Goal: Information Seeking & Learning: Learn about a topic

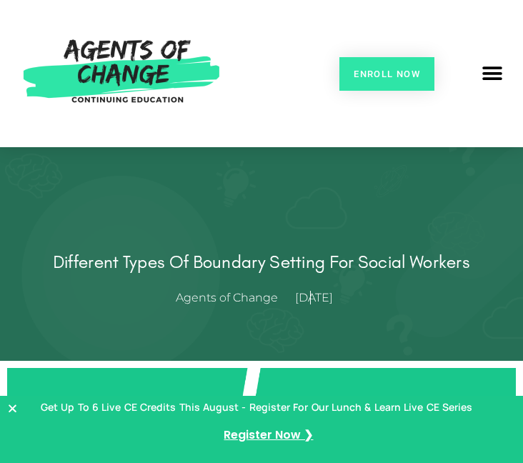
click at [14, 405] on icon "Close Banner" at bounding box center [12, 408] width 11 height 11
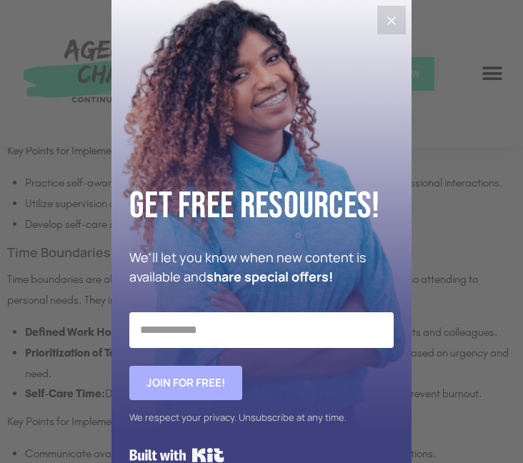
scroll to position [2685, 0]
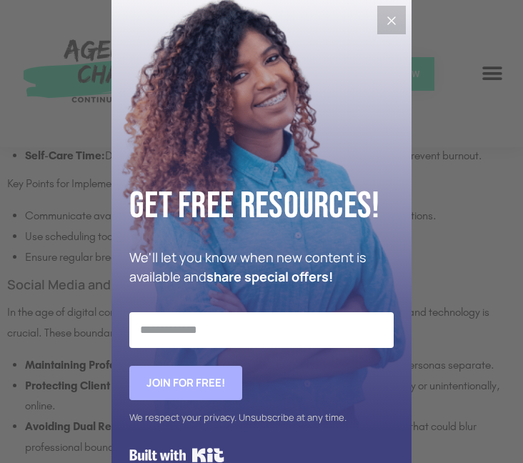
click at [388, 20] on icon "Close" at bounding box center [392, 20] width 9 height 9
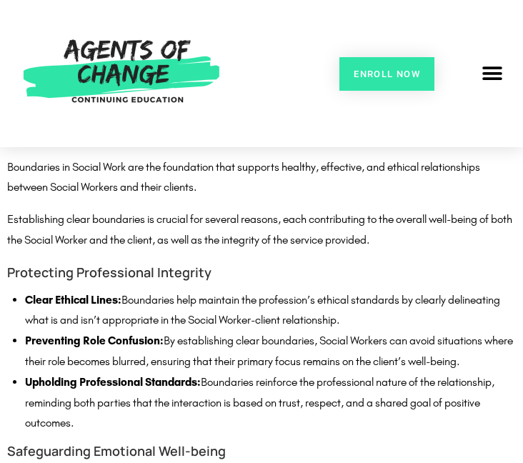
scroll to position [940, 0]
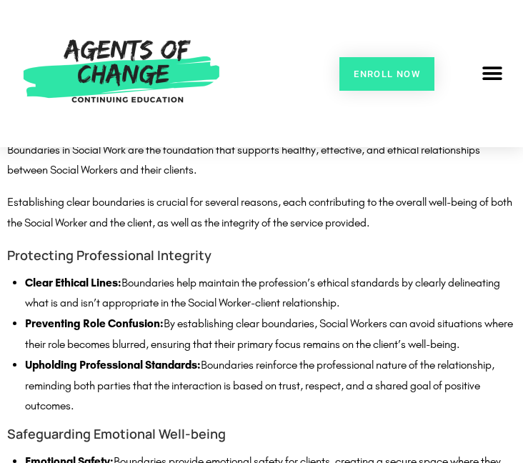
drag, startPoint x: 90, startPoint y: 408, endPoint x: 10, endPoint y: 283, distance: 148.6
click at [176, 274] on li "Clear Ethical Lines: Boundaries help maintain the profession’s ethical standard…" at bounding box center [270, 293] width 491 height 41
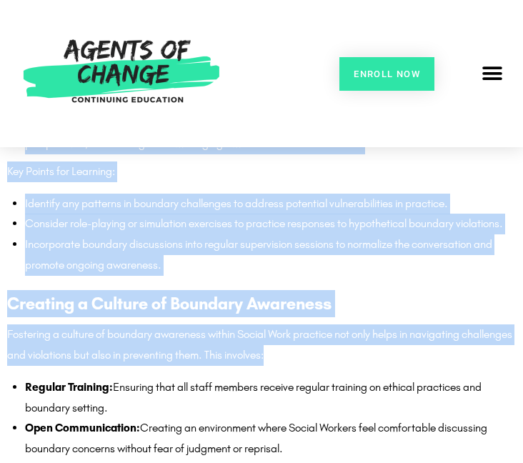
scroll to position [4403, 0]
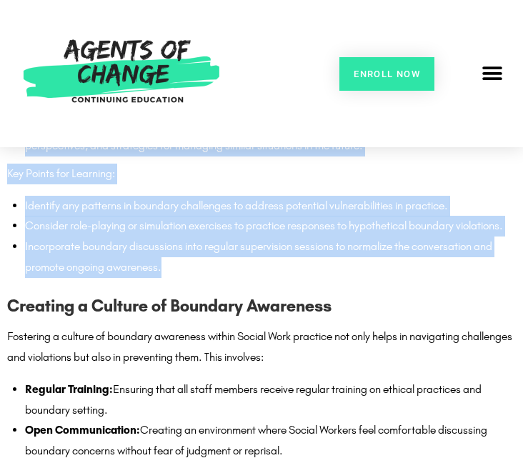
drag, startPoint x: 10, startPoint y: 324, endPoint x: 312, endPoint y: 283, distance: 305.2
copy div "8) Lor Ipsumdolor Sitame Consectetu ad Elitse Doei tem inc utlaboreet dolo magn…"
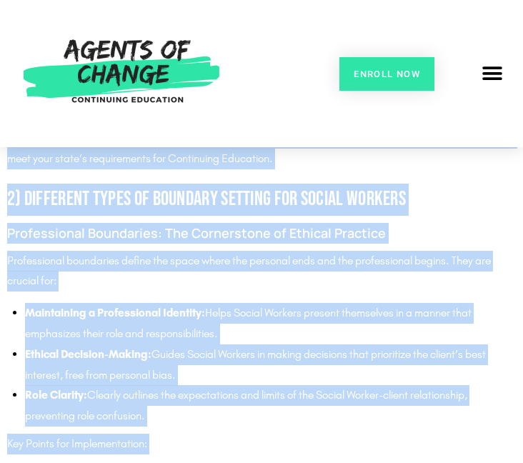
scroll to position [1829, 0]
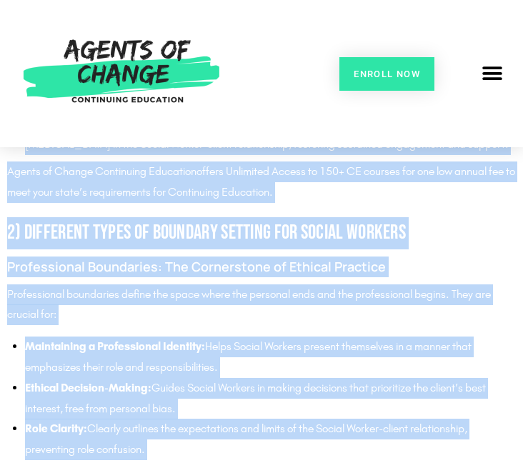
click at [232, 322] on p "Professional boundaries define the space where the personal ends and the profes…" at bounding box center [261, 305] width 509 height 41
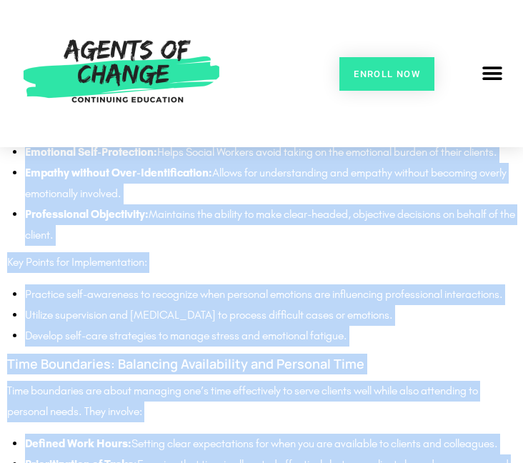
scroll to position [2670, 0]
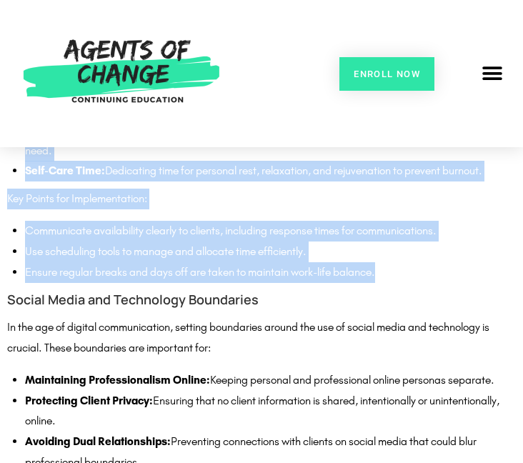
drag, startPoint x: 7, startPoint y: 205, endPoint x: 395, endPoint y: 292, distance: 397.8
copy div "8) Lor Ipsumdolor Sitame Consectetu ad Elitse Doei tem inc utlaboreet dolo magn…"
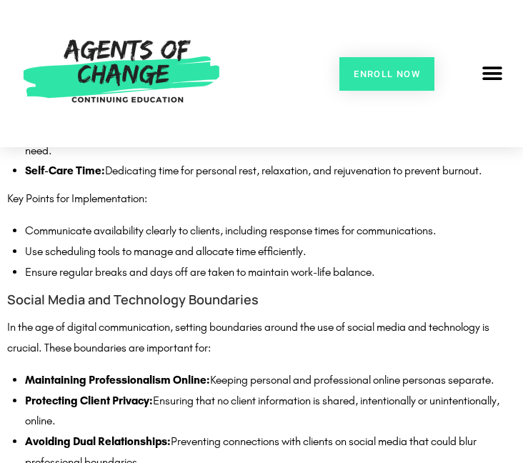
drag, startPoint x: 336, startPoint y: 307, endPoint x: 331, endPoint y: 301, distance: 7.6
click at [337, 307] on div "Professional Boundaries: The Cornerstone of Ethical Practice Professional bound…" at bounding box center [261, 175] width 509 height 1519
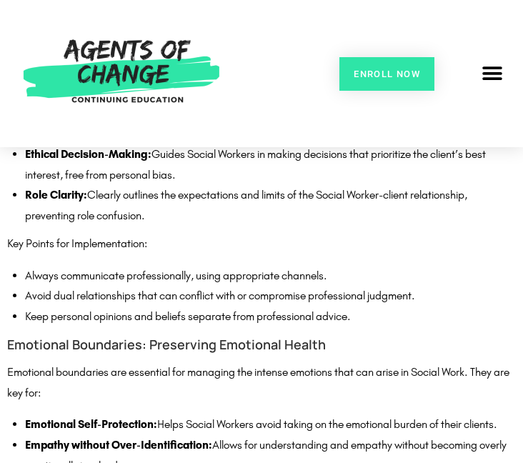
scroll to position [1732, 0]
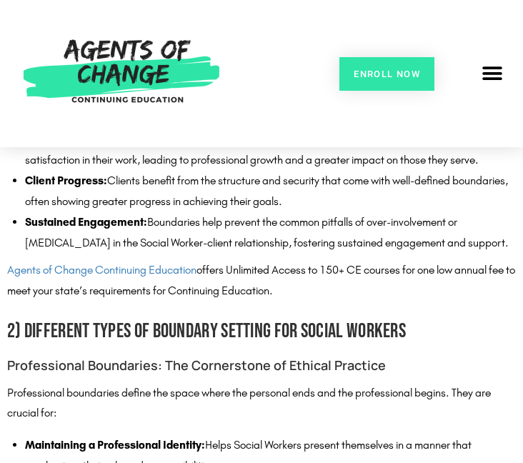
drag, startPoint x: 333, startPoint y: 298, endPoint x: 74, endPoint y: 237, distance: 266.7
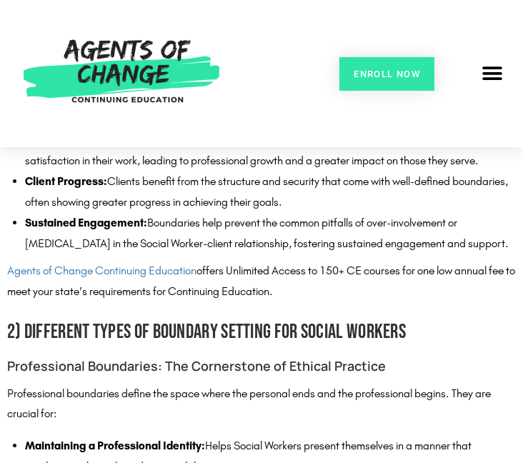
click at [389, 238] on li "Sustained Engagement: Boundaries help prevent the common pitfalls of over-invol…" at bounding box center [270, 233] width 491 height 41
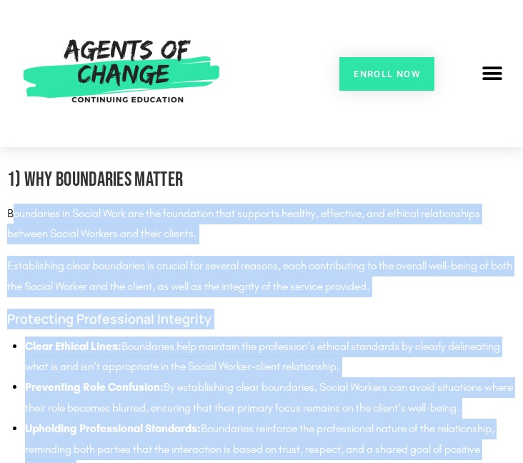
scroll to position [863, 0]
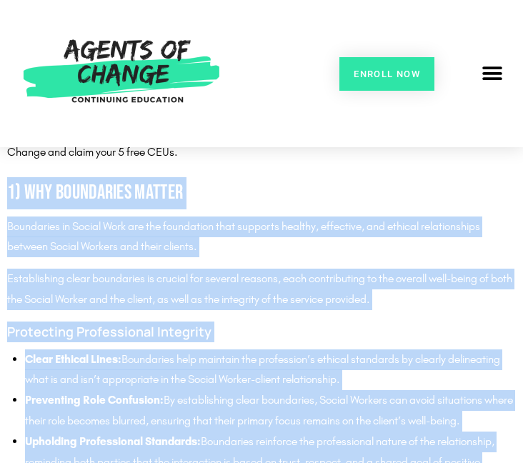
drag, startPoint x: 498, startPoint y: 244, endPoint x: 0, endPoint y: 189, distance: 500.7
copy div "8) Lor Ipsumdolor Sitame Consectetu ad Elitse Doei tem inc utlaboreet dolo magn…"
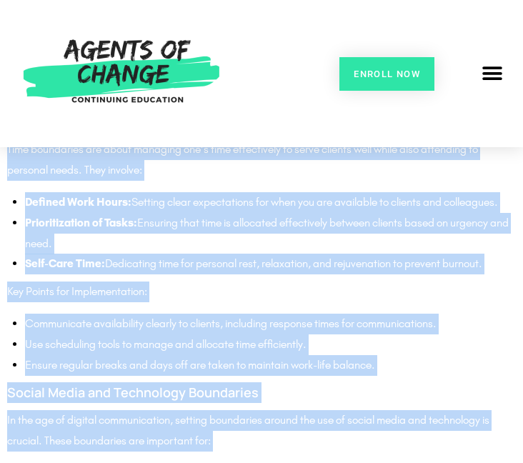
scroll to position [2724, 0]
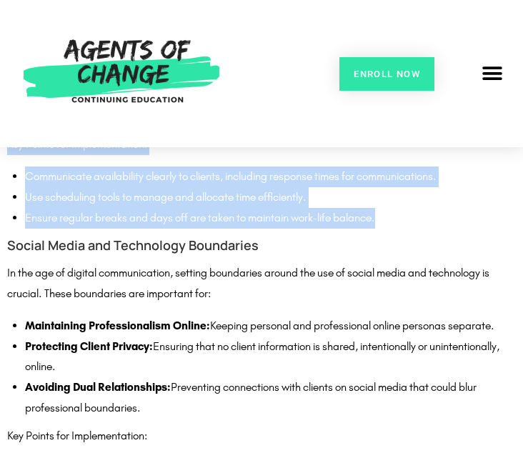
drag, startPoint x: 9, startPoint y: 358, endPoint x: 424, endPoint y: 243, distance: 430.4
copy div "1) Loremipsu Dolor si Ametcons Adipisc eli Seddoe Tempori Utlaboreetdo Magnaali…"
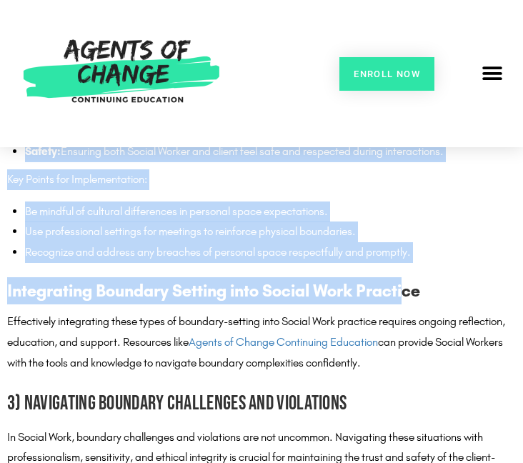
scroll to position [3238, 0]
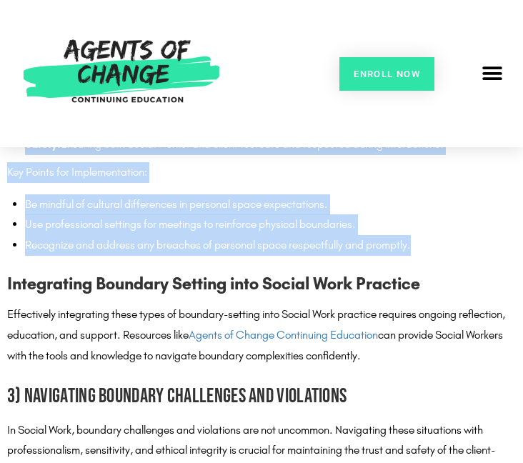
drag, startPoint x: 4, startPoint y: 265, endPoint x: 478, endPoint y: 264, distance: 474.0
click at [478, 264] on div "Different Types of Boundary Setting for Social Workers In Social Work, the line…" at bounding box center [261, 375] width 523 height 6504
copy div "Social Media and Technology Boundaries In the age of digital communication, set…"
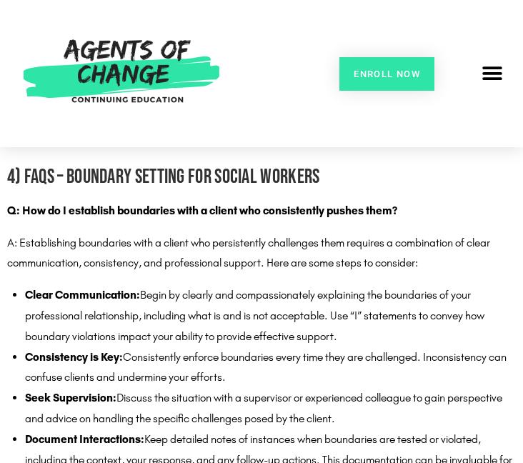
scroll to position [4828, 0]
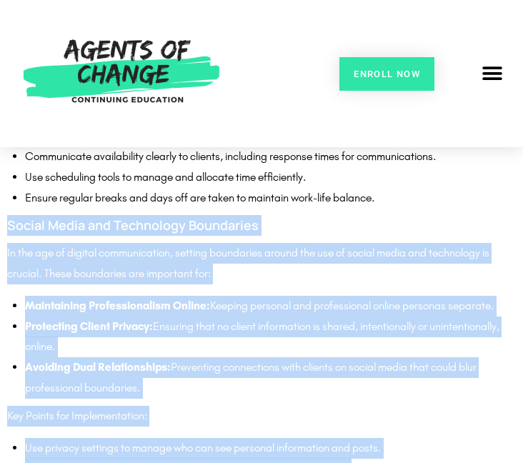
click at [345, 357] on li "Protecting Client Privacy: Ensuring that no client information is shared, inten…" at bounding box center [270, 337] width 491 height 41
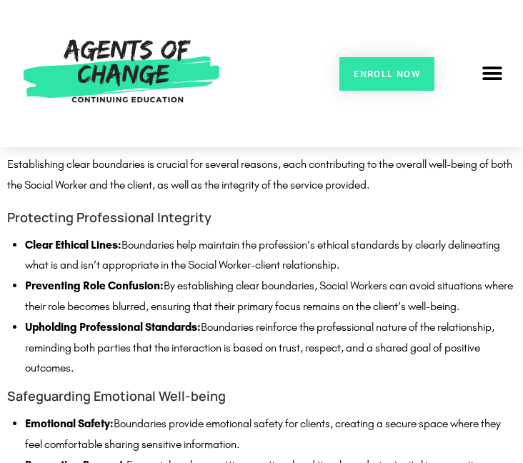
scroll to position [980, 0]
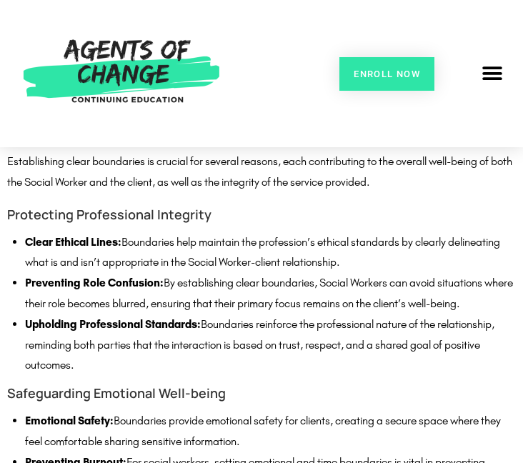
click at [108, 363] on li "Upholding Professional Standards: Boundaries reinforce the professional nature …" at bounding box center [270, 345] width 491 height 61
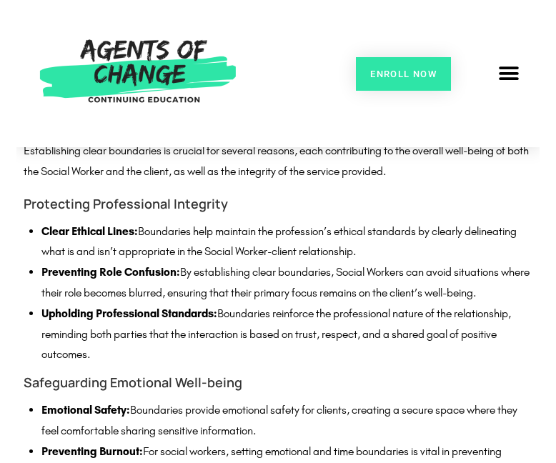
scroll to position [1001, 0]
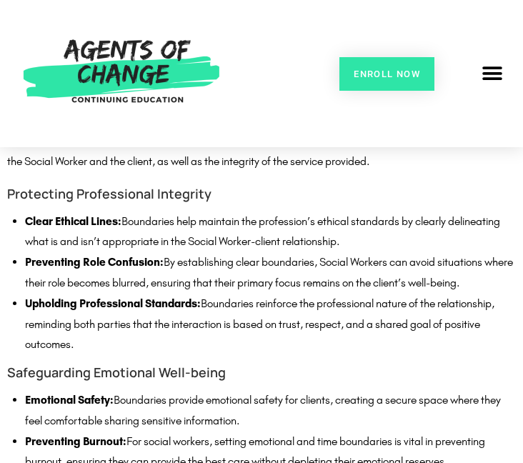
drag, startPoint x: 71, startPoint y: 338, endPoint x: 18, endPoint y: 225, distance: 125.1
drag, startPoint x: 82, startPoint y: 347, endPoint x: 16, endPoint y: 222, distance: 141.0
click at [25, 222] on ul "Clear Ethical Lines: Boundaries help maintain the profession’s ethical standard…" at bounding box center [270, 284] width 491 height 144
copy ul "Clear Ethical Lines: Boundaries help maintain the profession’s ethical standard…"
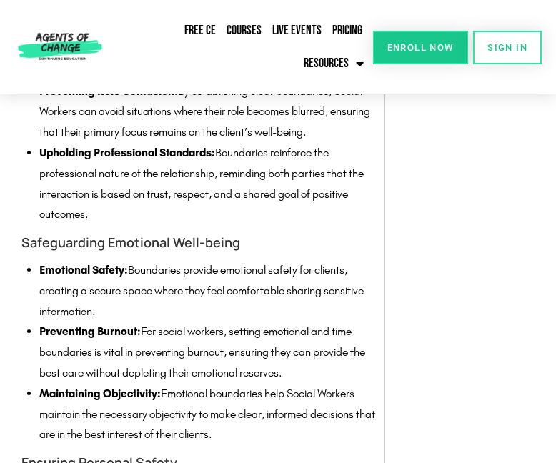
scroll to position [1193, 0]
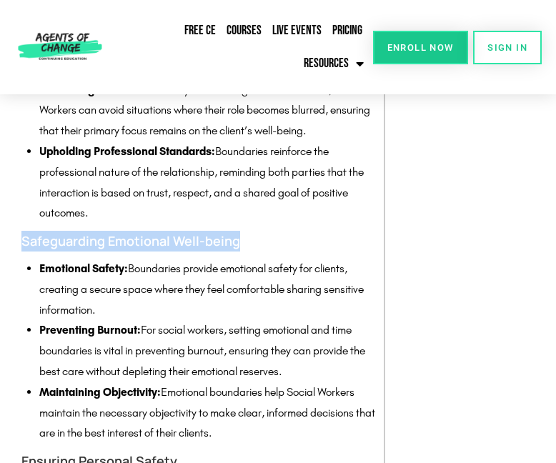
drag, startPoint x: 265, startPoint y: 238, endPoint x: 0, endPoint y: 244, distance: 265.3
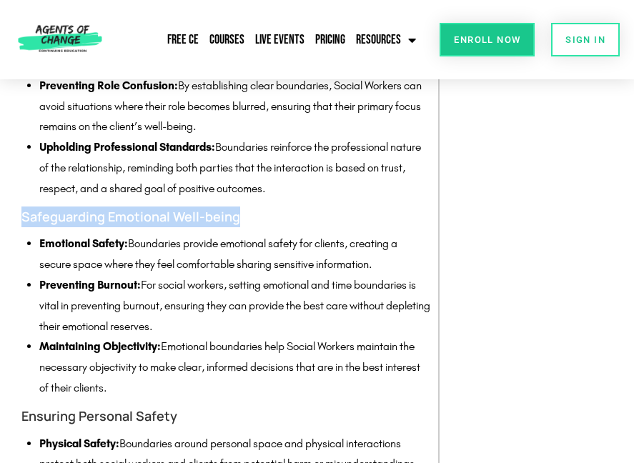
scroll to position [1175, 0]
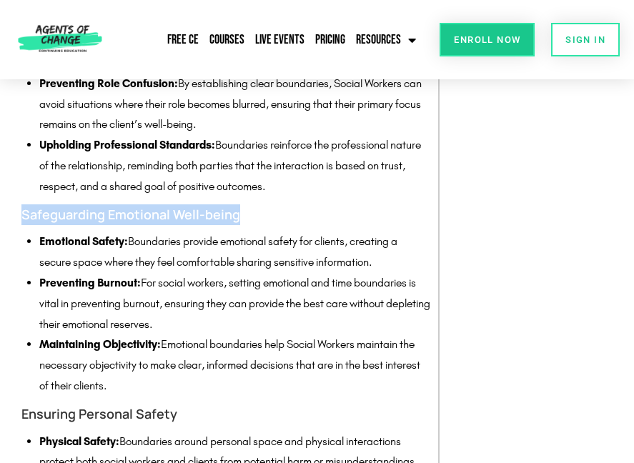
click at [188, 378] on li "Maintaining Objectivity: Emotional boundaries help Social Workers maintain the …" at bounding box center [235, 365] width 392 height 61
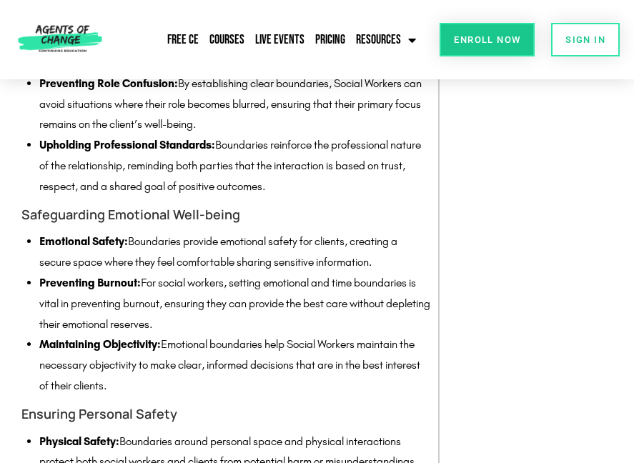
click at [136, 384] on li "Maintaining Objectivity: Emotional boundaries help Social Workers maintain the …" at bounding box center [235, 365] width 392 height 61
drag, startPoint x: 135, startPoint y: 387, endPoint x: 31, endPoint y: 349, distance: 110.4
click at [31, 349] on div "Boundaries in Social Work are the foundation that supports healthy, effective, …" at bounding box center [226, 403] width 410 height 1090
copy li "Maintaining Objectivity: Emotional boundaries help Social Workers maintain the …"
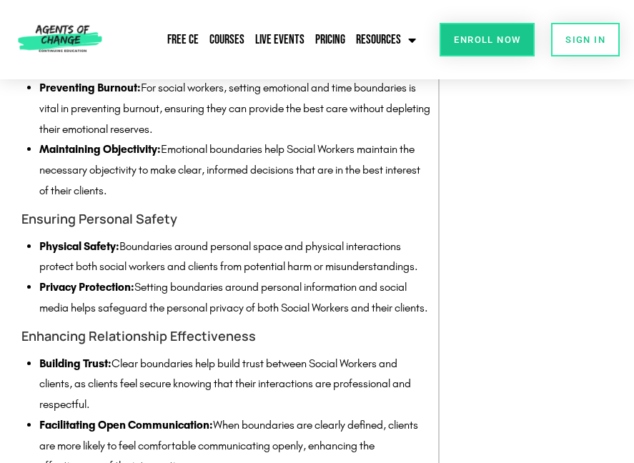
scroll to position [1411, 0]
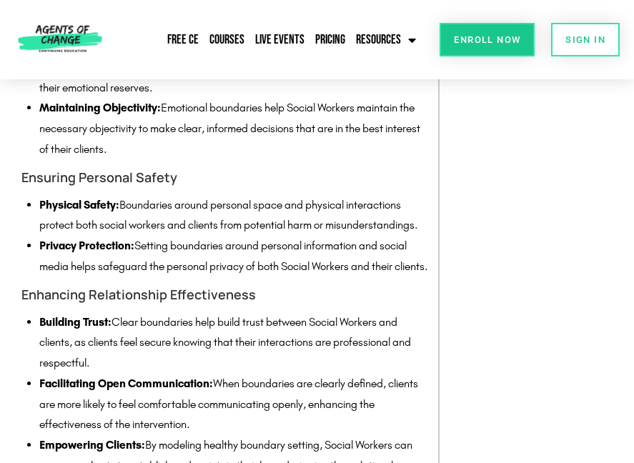
click at [141, 277] on li "Privacy Protection: Setting boundaries around personal information and social m…" at bounding box center [235, 256] width 392 height 41
drag, startPoint x: 120, startPoint y: 280, endPoint x: 71, endPoint y: 220, distance: 76.7
copy ul "Physical Safety: Boundaries around personal space and physical interactions pro…"
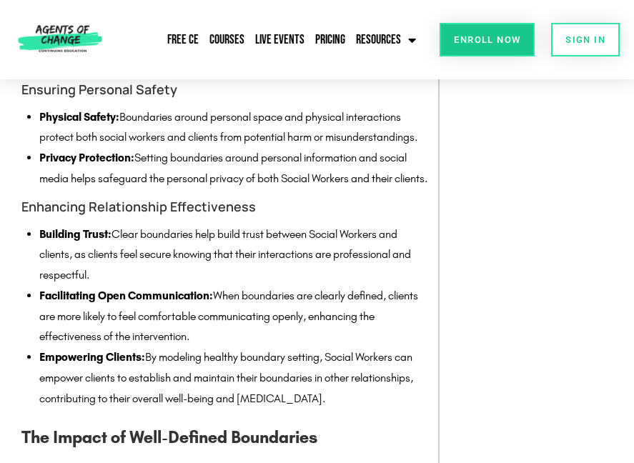
scroll to position [1500, 0]
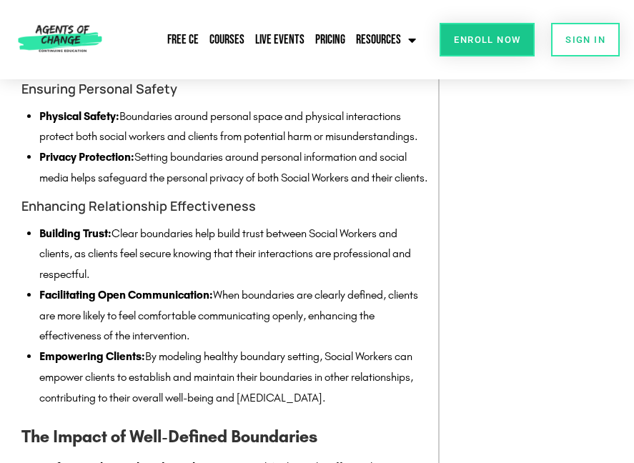
click at [320, 393] on li "Empowering Clients: By modeling healthy boundary setting, Social Workers can em…" at bounding box center [235, 377] width 392 height 61
drag, startPoint x: 337, startPoint y: 419, endPoint x: 49, endPoint y: 246, distance: 336.7
click at [49, 246] on ul "Building Trust: Clear boundaries help build trust between Social Workers and cl…" at bounding box center [235, 316] width 392 height 185
click at [39, 250] on li "Building Trust: Clear boundaries help build trust between Social Workers and cl…" at bounding box center [235, 254] width 392 height 61
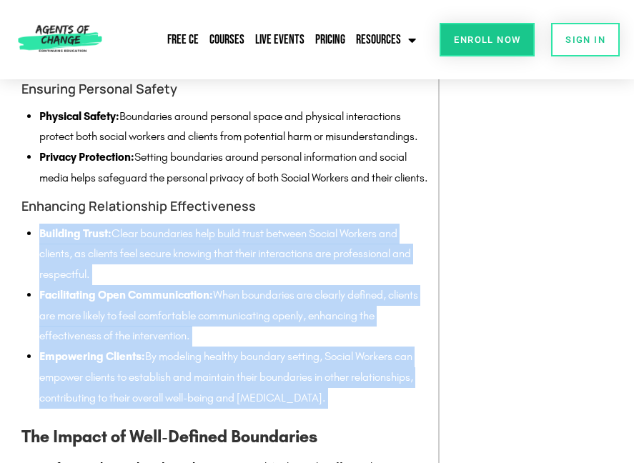
drag, startPoint x: 40, startPoint y: 252, endPoint x: 401, endPoint y: 434, distance: 404.2
click at [401, 434] on div "Boundaries in Social Work are the foundation that supports healthy, effective, …" at bounding box center [226, 78] width 410 height 1090
copy div "Building Trust: Clear boundaries help build trust between Social Workers and cl…"
